Goal: Information Seeking & Learning: Learn about a topic

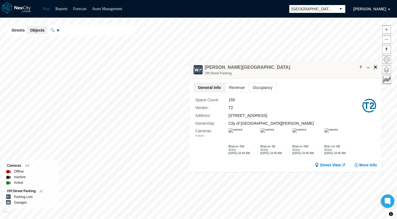
click at [370, 66] on span at bounding box center [375, 67] width 4 height 4
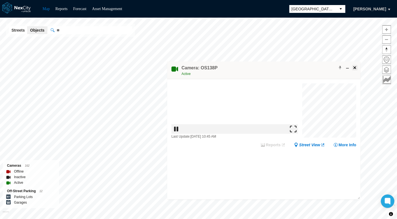
click at [355, 66] on span at bounding box center [354, 67] width 4 height 4
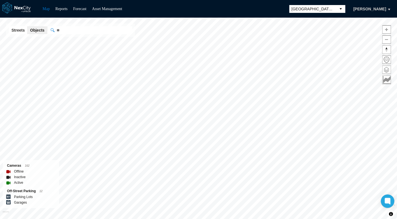
click at [370, 66] on span at bounding box center [386, 70] width 8 height 8
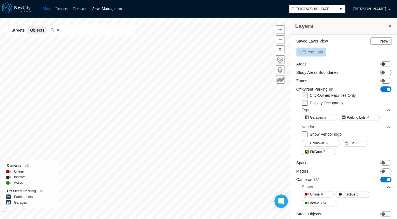
click at [370, 62] on span "ON OFF" at bounding box center [385, 64] width 11 height 6
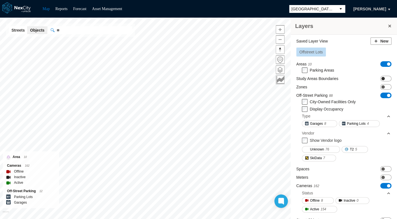
click at [370, 80] on span "ON OFF" at bounding box center [385, 79] width 11 height 6
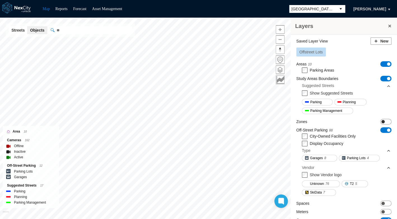
click at [370, 123] on span "ON OFF" at bounding box center [385, 122] width 11 height 6
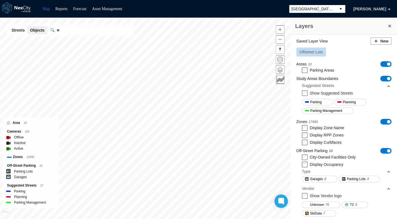
click at [334, 137] on label "Display RPP Zones" at bounding box center [327, 135] width 34 height 4
click at [328, 144] on label "Display Curbfaces" at bounding box center [326, 142] width 32 height 4
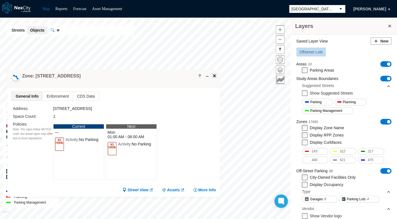
click at [216, 76] on span at bounding box center [214, 76] width 4 height 4
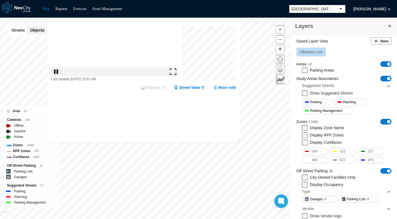
drag, startPoint x: 219, startPoint y: 87, endPoint x: 199, endPoint y: 13, distance: 77.1
click at [199, 13] on div "Map Reports Forecast Asset Management [GEOGRAPHIC_DATA][PERSON_NAME] Layers Sav…" at bounding box center [198, 109] width 397 height 219
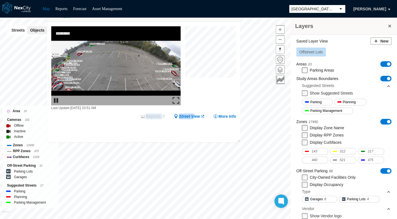
drag, startPoint x: 203, startPoint y: 93, endPoint x: 193, endPoint y: 139, distance: 46.8
click at [193, 139] on div "Last Update: [DATE] 10:51 AM Reports Street View More Info" at bounding box center [143, 82] width 193 height 120
drag, startPoint x: 193, startPoint y: 139, endPoint x: 151, endPoint y: 132, distance: 42.3
click at [151, 132] on div "Last Update: [DATE] 10:51 AM Reports Street View More Info" at bounding box center [143, 82] width 193 height 120
click at [229, 116] on button "More Info" at bounding box center [224, 117] width 23 height 6
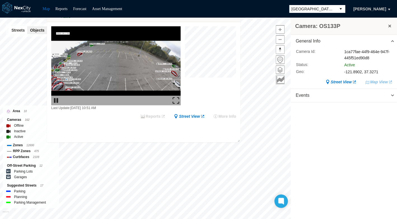
click at [370, 26] on button at bounding box center [390, 26] width 6 height 8
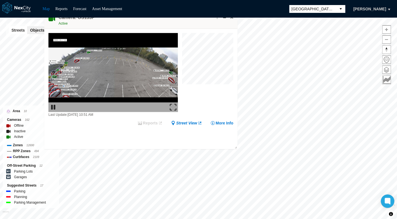
click at [197, 207] on html "Map Reports Forecast Asset Management [GEOGRAPHIC_DATA][PERSON_NAME] [GEOGRAPHI…" at bounding box center [198, 109] width 397 height 219
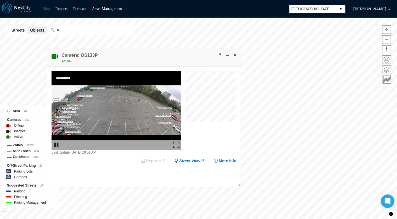
drag, startPoint x: 202, startPoint y: 22, endPoint x: 209, endPoint y: 62, distance: 41.2
click at [209, 62] on div "Camera: OS133P Active" at bounding box center [143, 58] width 193 height 18
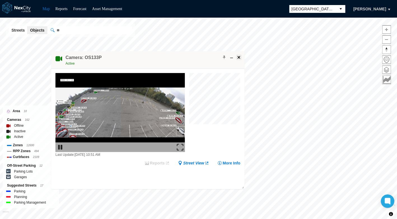
click at [238, 56] on span at bounding box center [238, 57] width 4 height 4
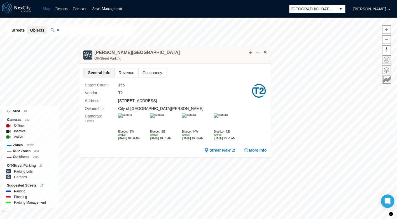
drag, startPoint x: 239, startPoint y: 128, endPoint x: 229, endPoint y: 52, distance: 77.3
click at [229, 52] on div "[PERSON_NAME] [GEOGRAPHIC_DATA]" at bounding box center [174, 55] width 191 height 18
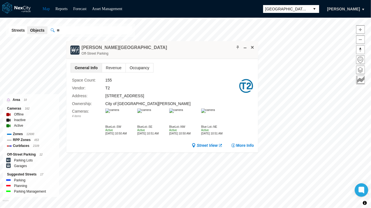
click at [135, 66] on span "Occupancy" at bounding box center [139, 67] width 27 height 9
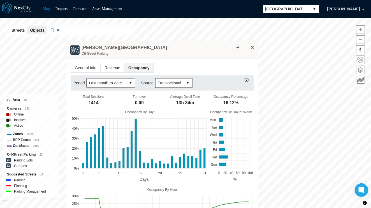
click at [105, 66] on span "Revenue" at bounding box center [112, 67] width 24 height 9
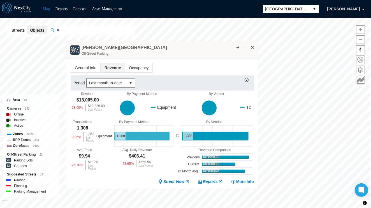
click at [142, 134] on icon at bounding box center [141, 136] width 55 height 8
click at [252, 47] on span at bounding box center [252, 47] width 4 height 4
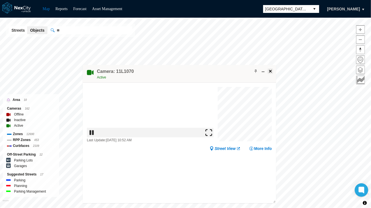
click at [271, 71] on span at bounding box center [270, 71] width 4 height 4
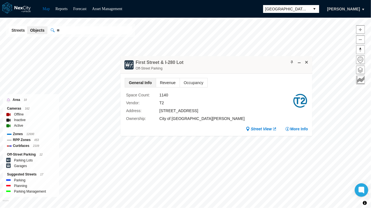
click at [165, 84] on span "Revenue" at bounding box center [168, 82] width 24 height 9
